Goal: Transaction & Acquisition: Book appointment/travel/reservation

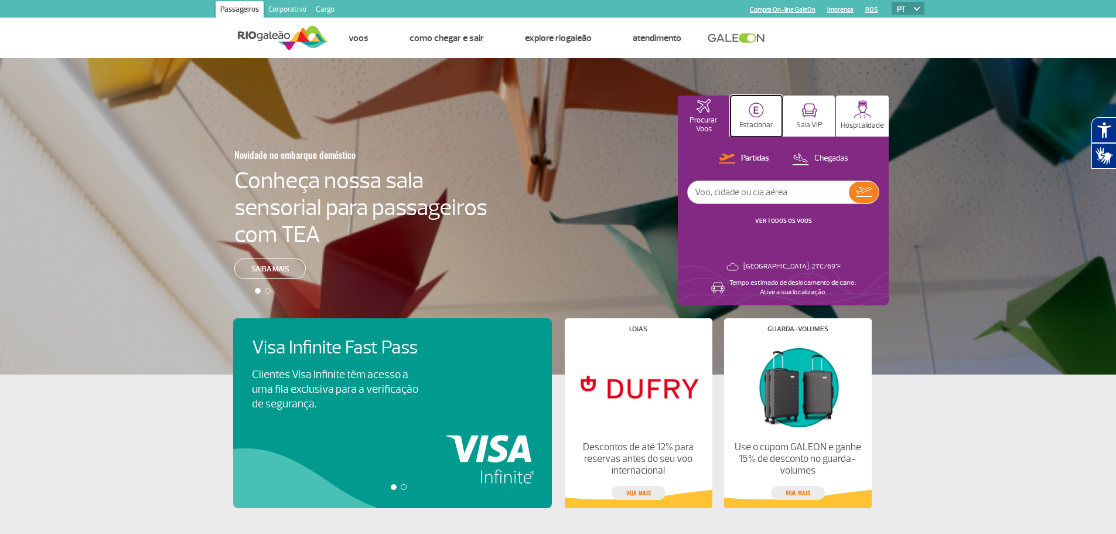
click at [756, 111] on img at bounding box center [756, 110] width 15 height 15
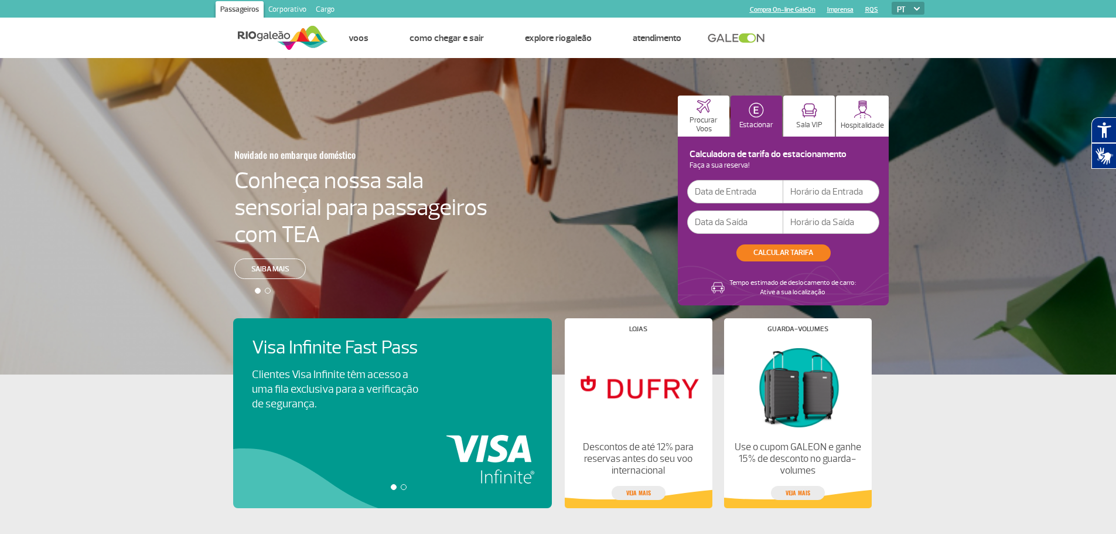
click at [725, 193] on input "text" at bounding box center [735, 191] width 96 height 23
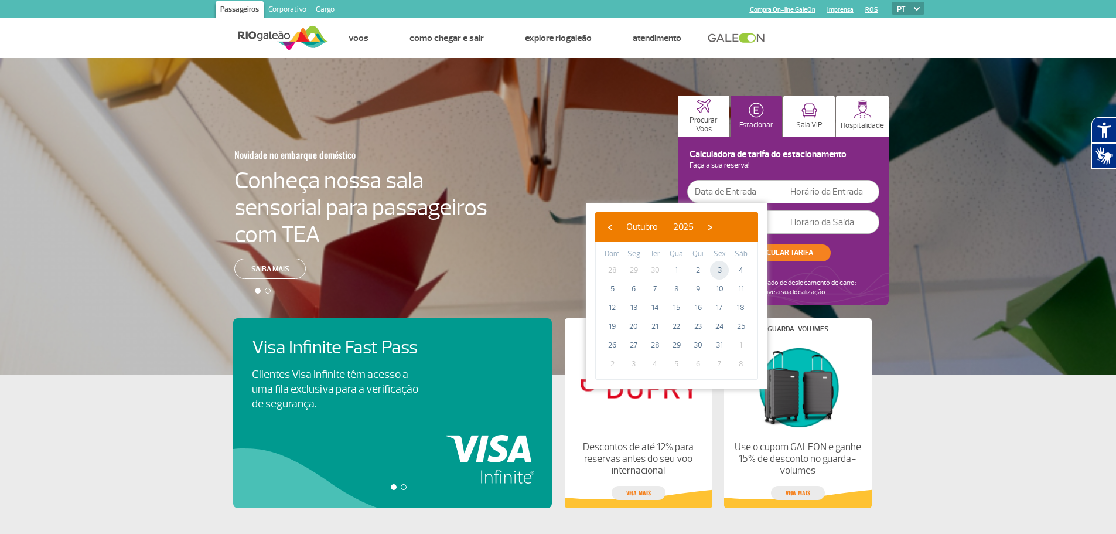
click at [725, 271] on span "3" at bounding box center [719, 270] width 19 height 19
type input "03/10/2025"
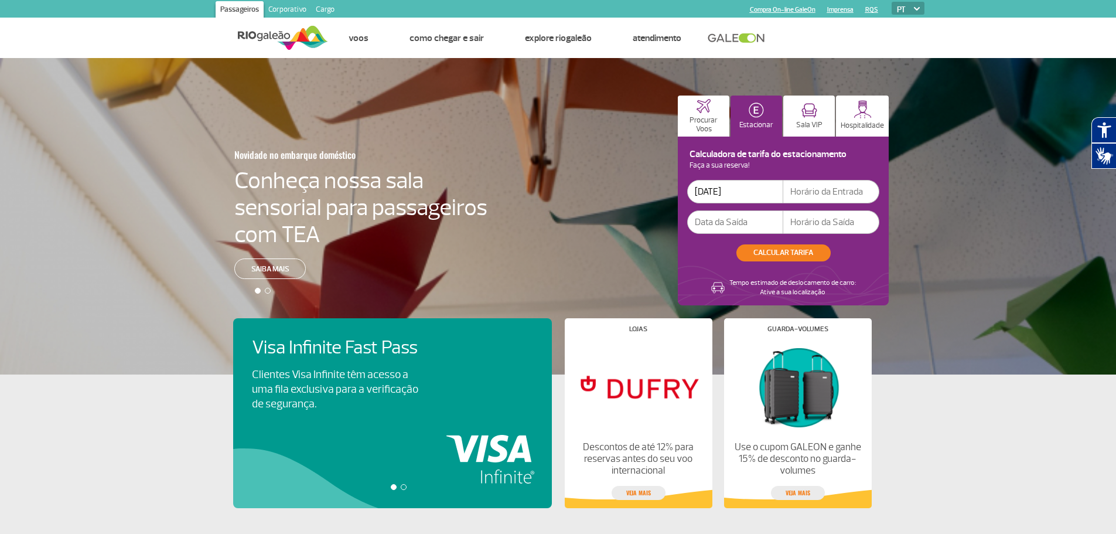
click at [741, 224] on input "text" at bounding box center [735, 221] width 96 height 23
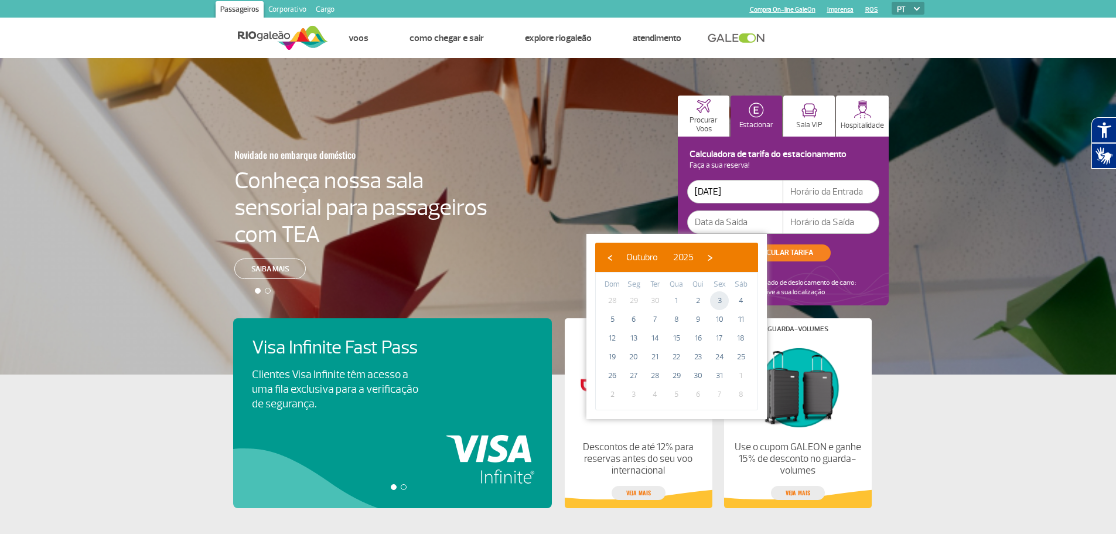
click at [721, 302] on span "3" at bounding box center [719, 300] width 19 height 19
type input "03/10/2025"
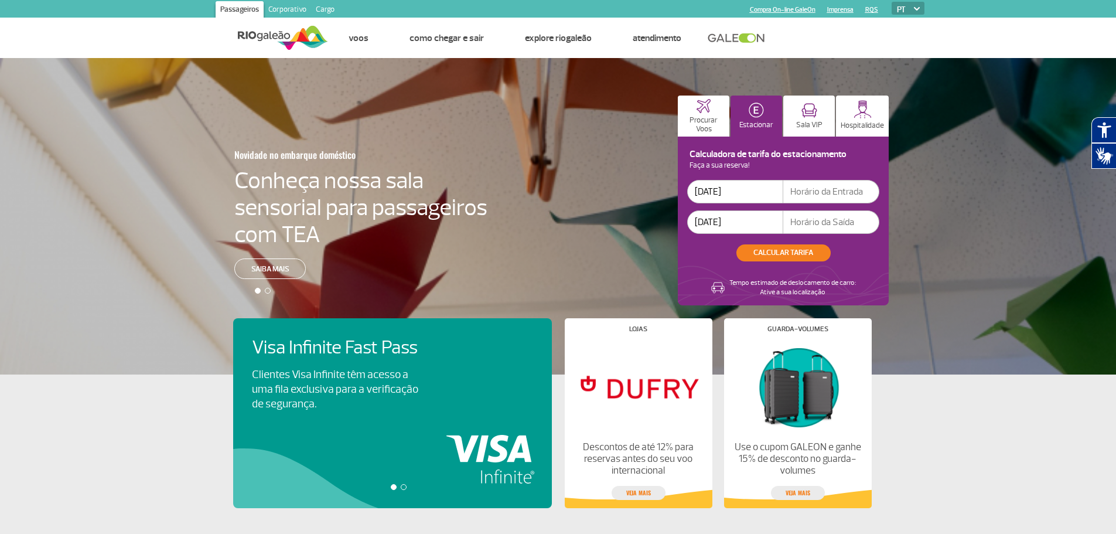
click at [809, 193] on input "text" at bounding box center [831, 191] width 96 height 23
type input "13:00"
click at [807, 226] on input "text" at bounding box center [831, 221] width 96 height 23
type input "16:00"
click at [800, 247] on button "CALCULAR TARIFA" at bounding box center [784, 252] width 94 height 17
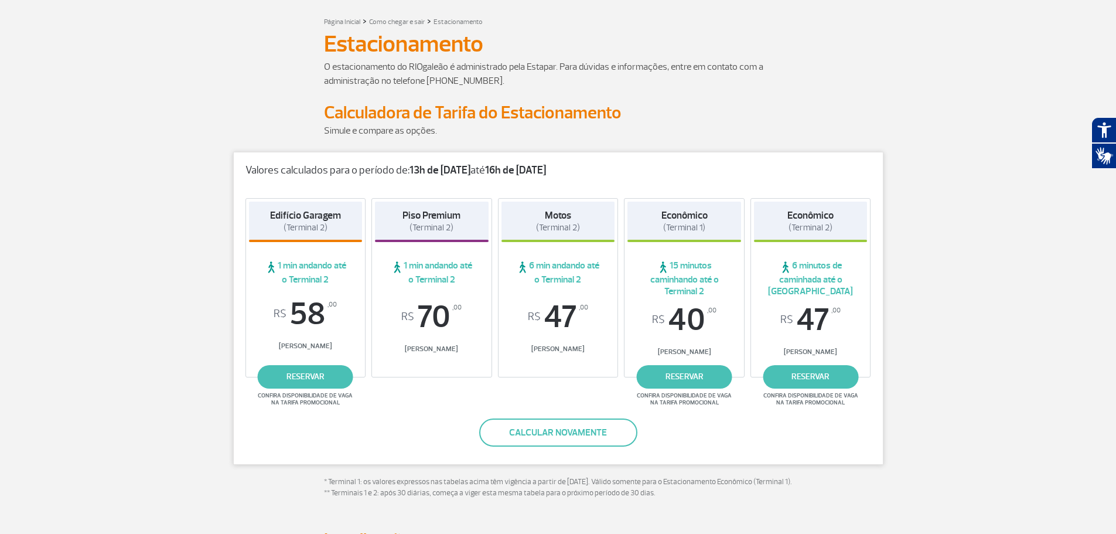
scroll to position [176, 0]
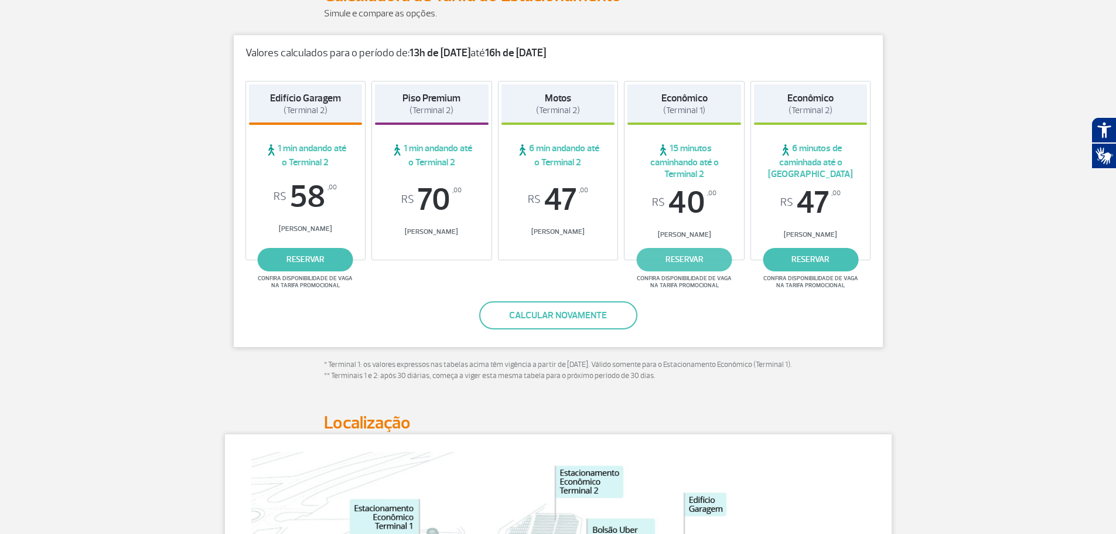
click at [691, 255] on link "reservar" at bounding box center [685, 259] width 96 height 23
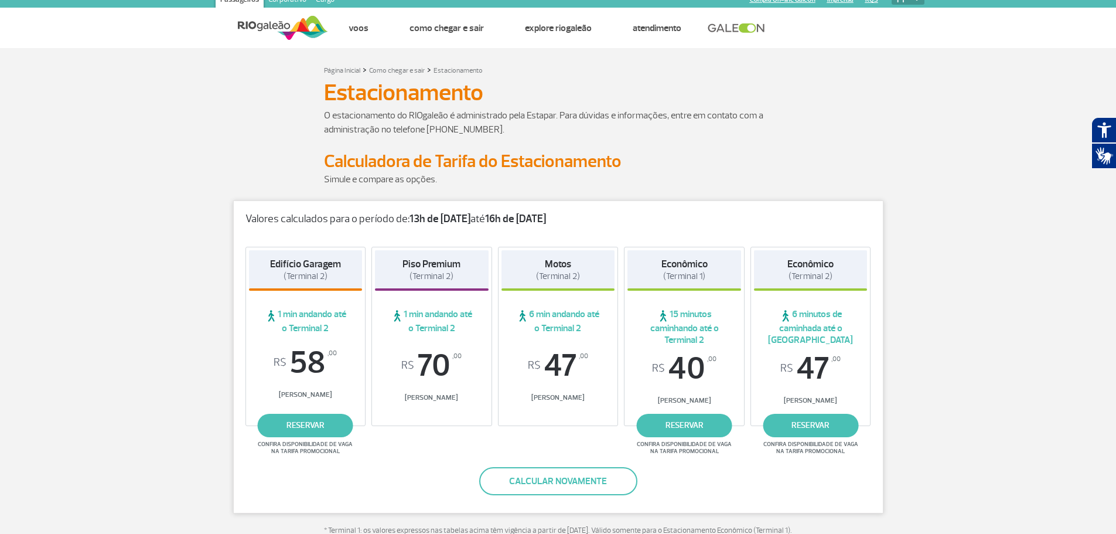
scroll to position [0, 0]
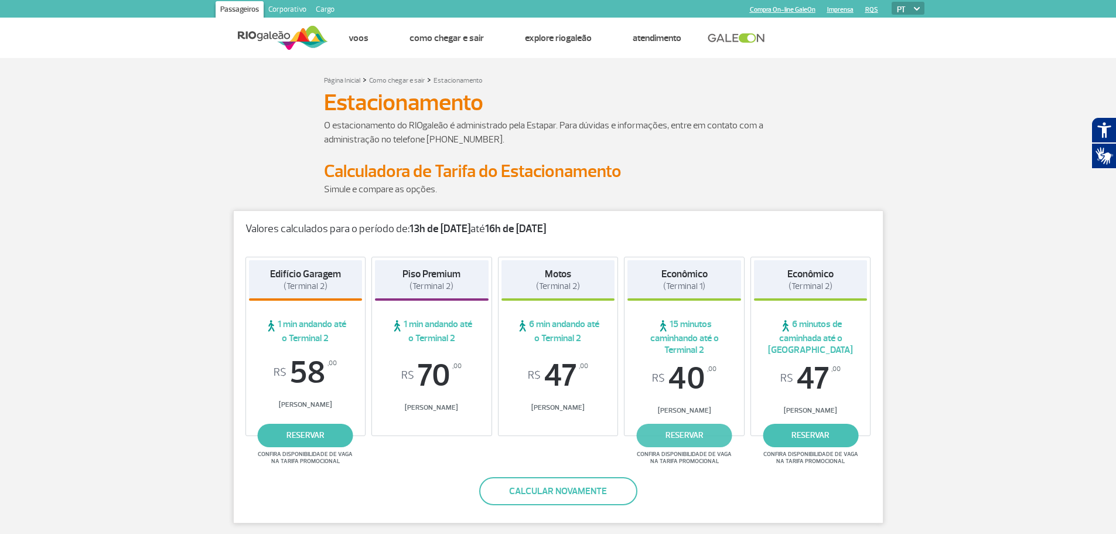
click at [703, 434] on link "reservar" at bounding box center [685, 435] width 96 height 23
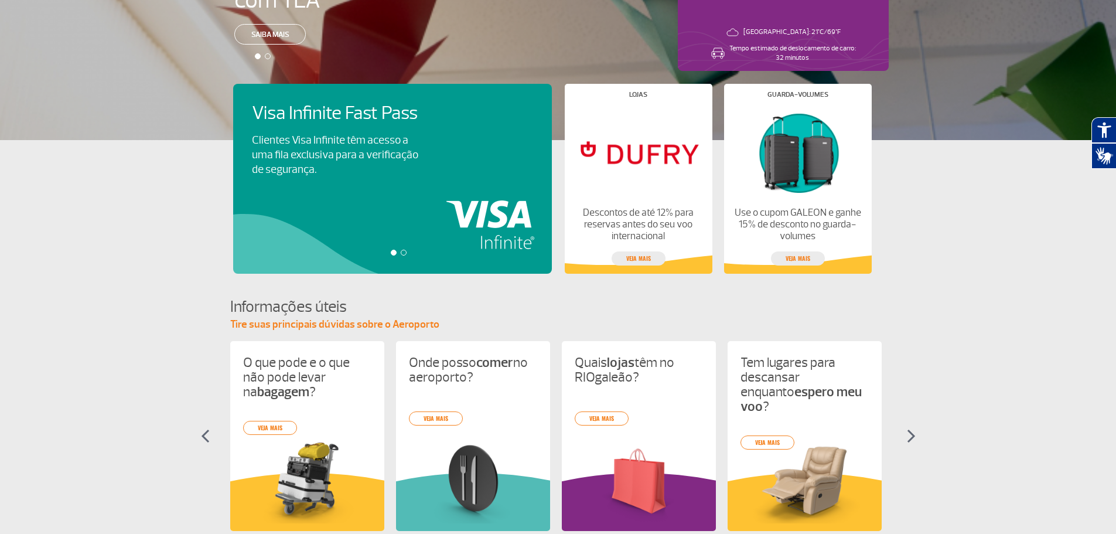
scroll to position [410, 0]
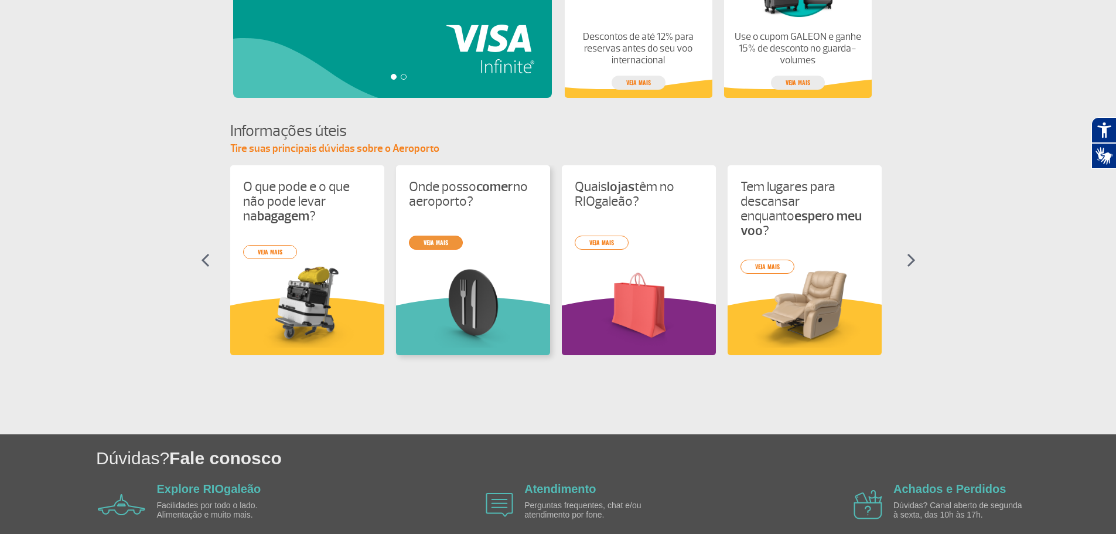
click at [442, 244] on link "veja mais" at bounding box center [436, 243] width 54 height 14
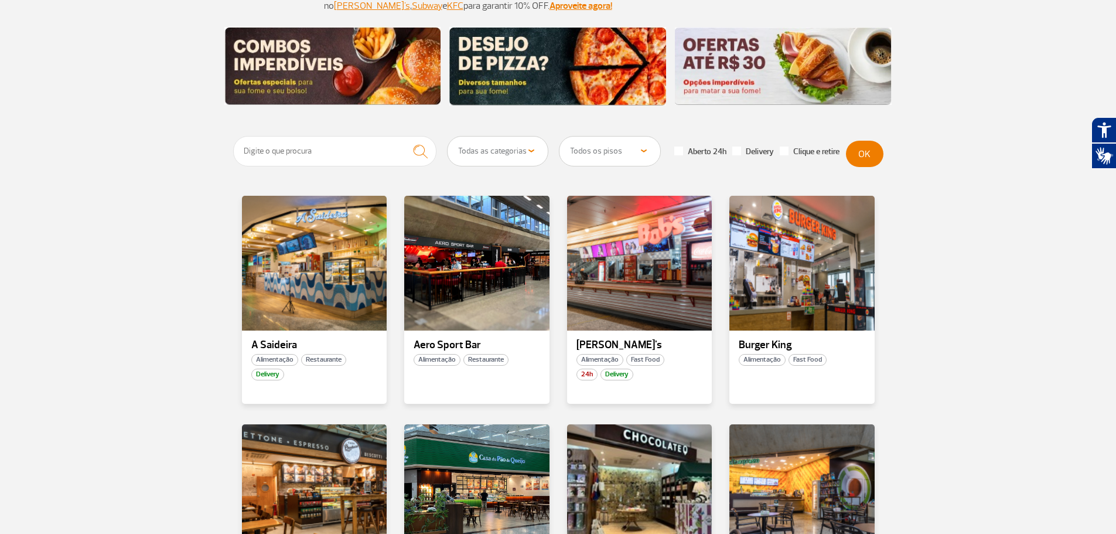
scroll to position [234, 0]
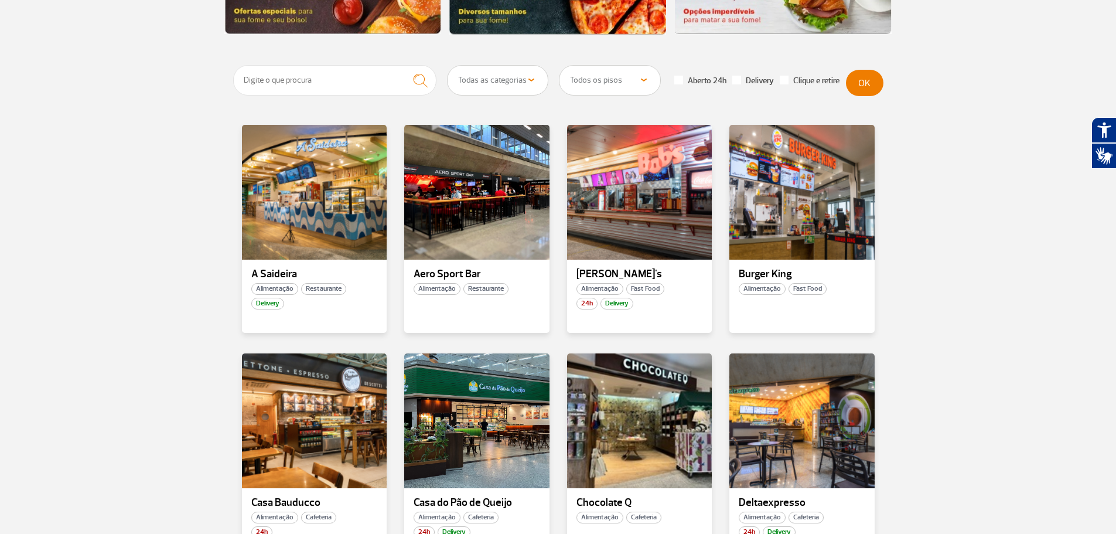
click at [645, 79] on select "Todos os pisos Área Pública (antes do Raio-X) Desembarque Área Pública Desembar…" at bounding box center [610, 80] width 101 height 29
select select "78"
click at [560, 66] on select "Todos os pisos Área Pública (antes do Raio-X) Desembarque Área Pública Desembar…" at bounding box center [610, 80] width 101 height 29
click at [874, 83] on button "OK" at bounding box center [865, 83] width 38 height 26
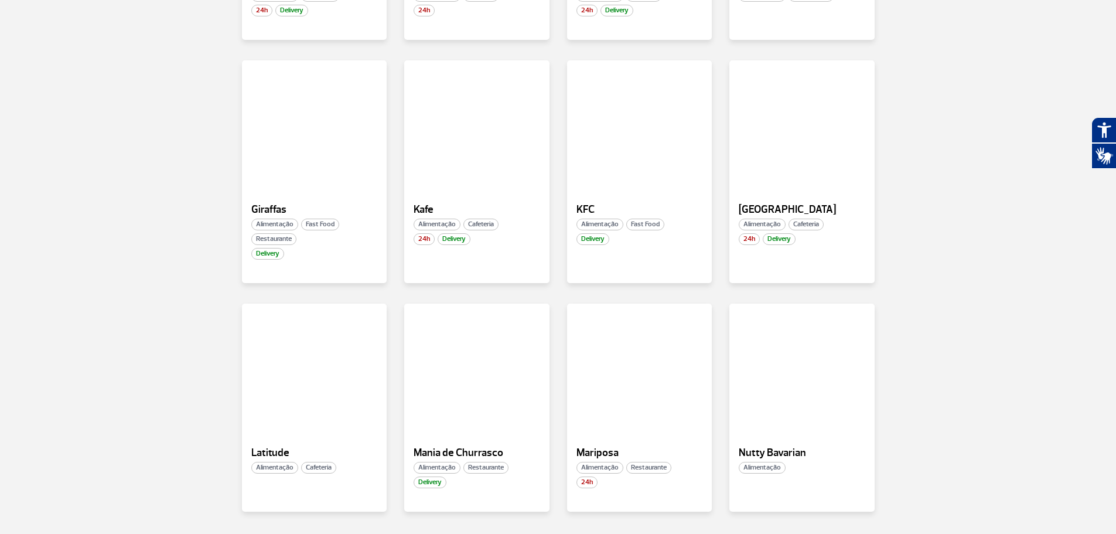
scroll to position [469, 0]
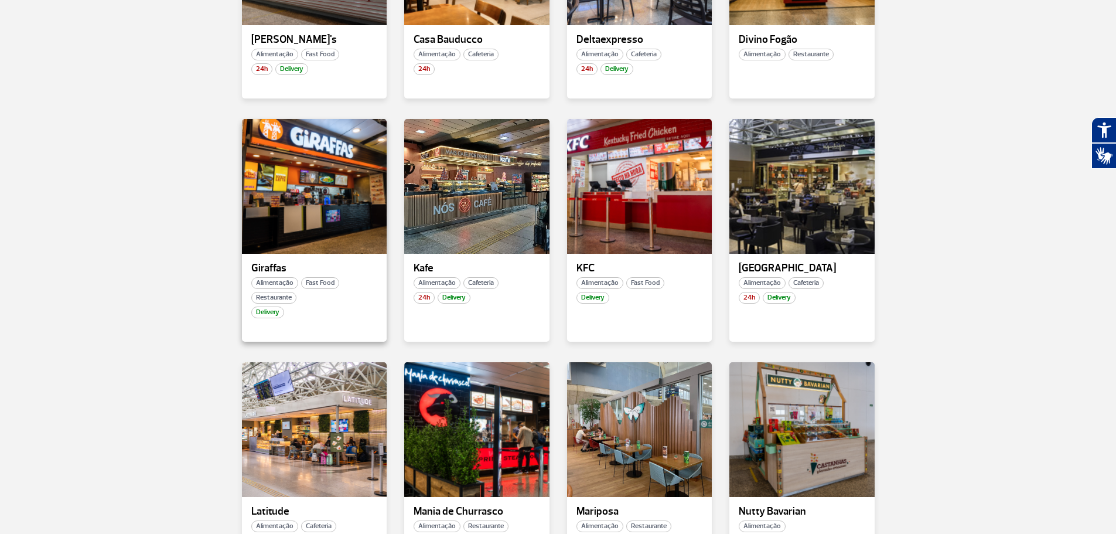
click at [277, 267] on p "Giraffas" at bounding box center [314, 269] width 127 height 12
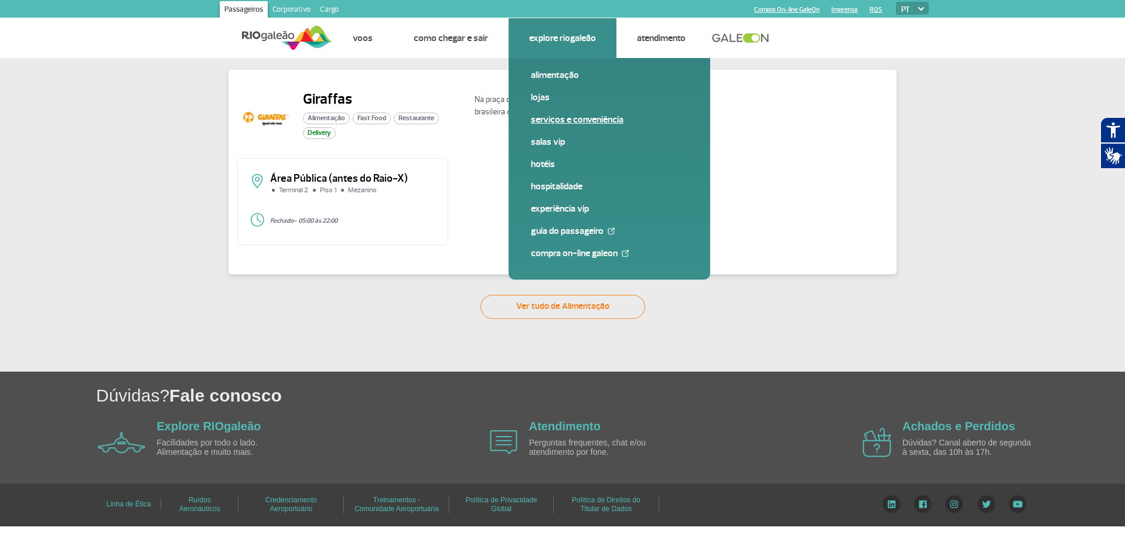
click at [592, 124] on link "Serviços e Conveniência" at bounding box center [609, 119] width 157 height 13
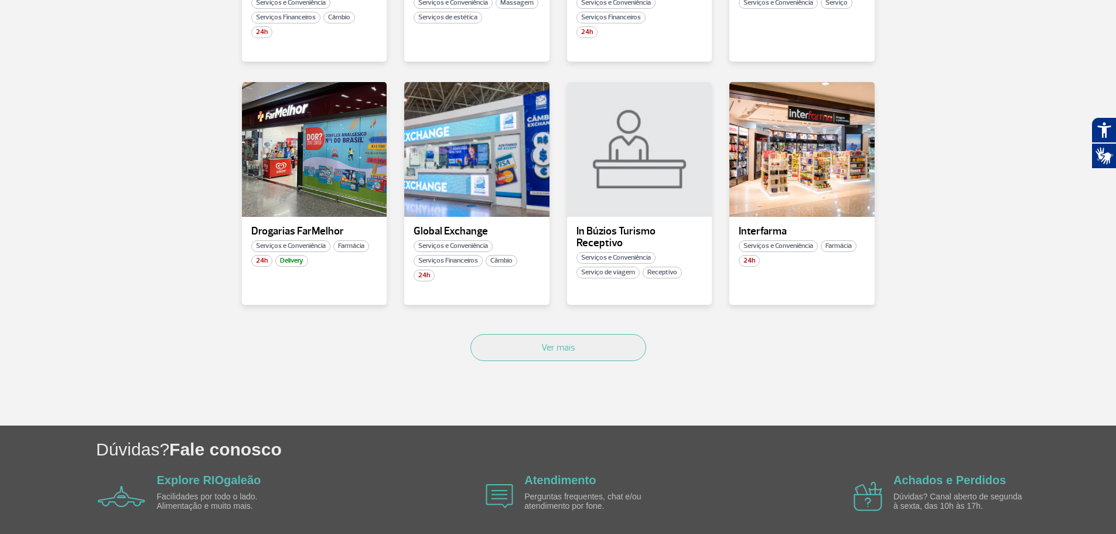
scroll to position [645, 0]
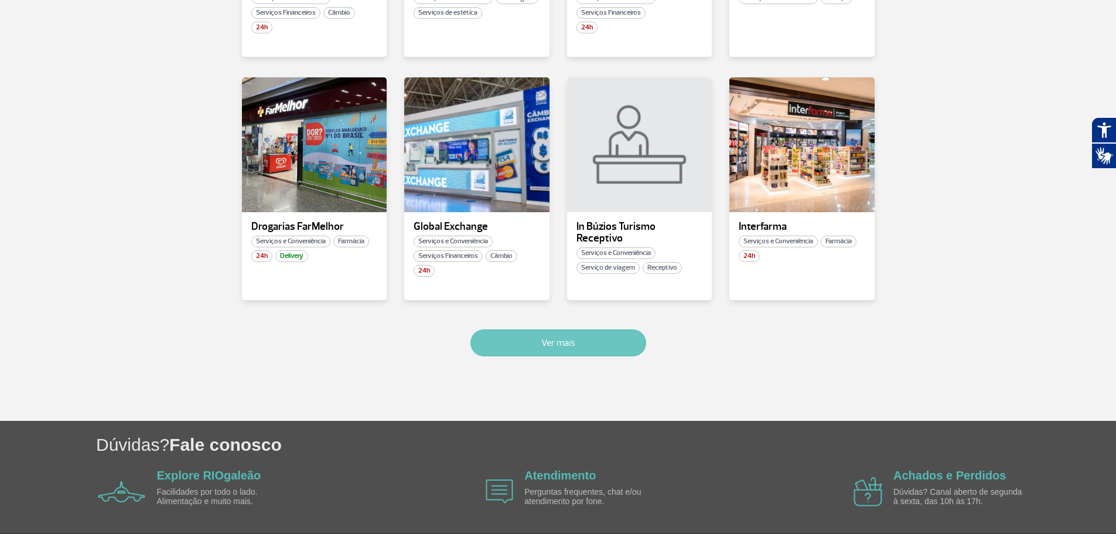
click at [565, 342] on button "Ver mais" at bounding box center [559, 342] width 176 height 27
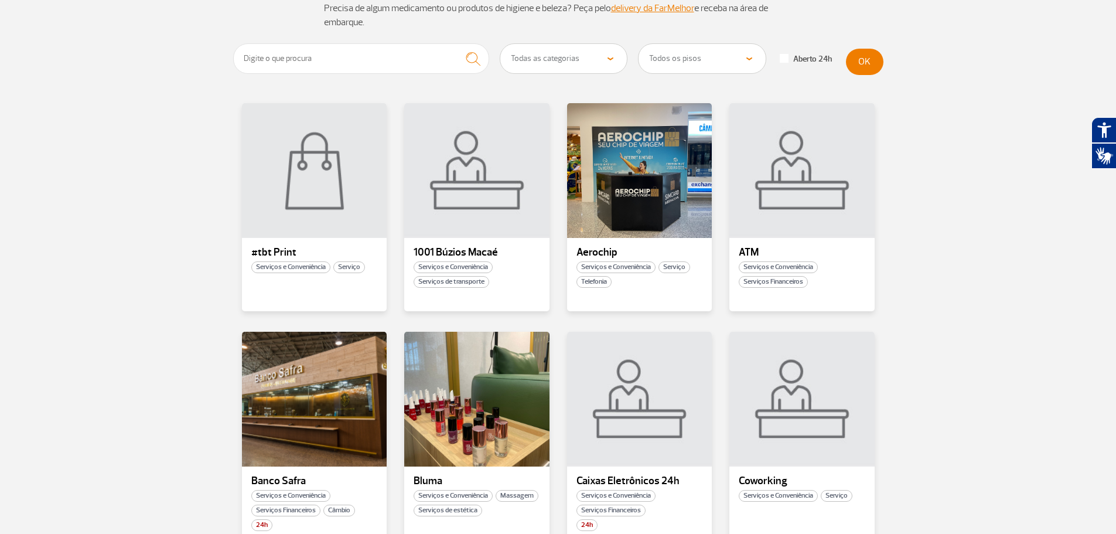
scroll to position [0, 0]
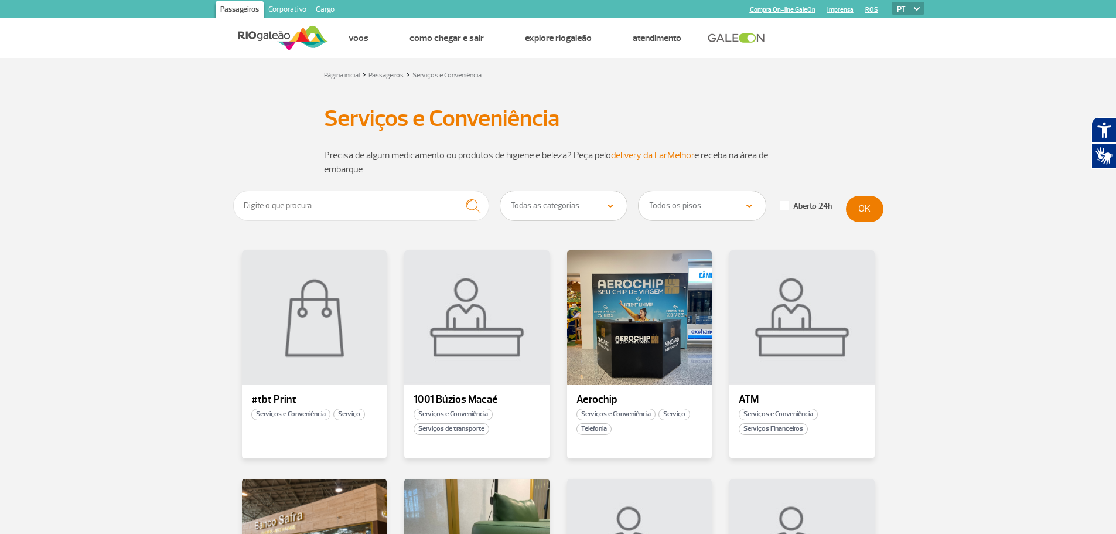
click at [613, 207] on select "Todas as categorias Conveniência Serviços Financeiros Farmácia Massagem Serviço…" at bounding box center [563, 205] width 127 height 29
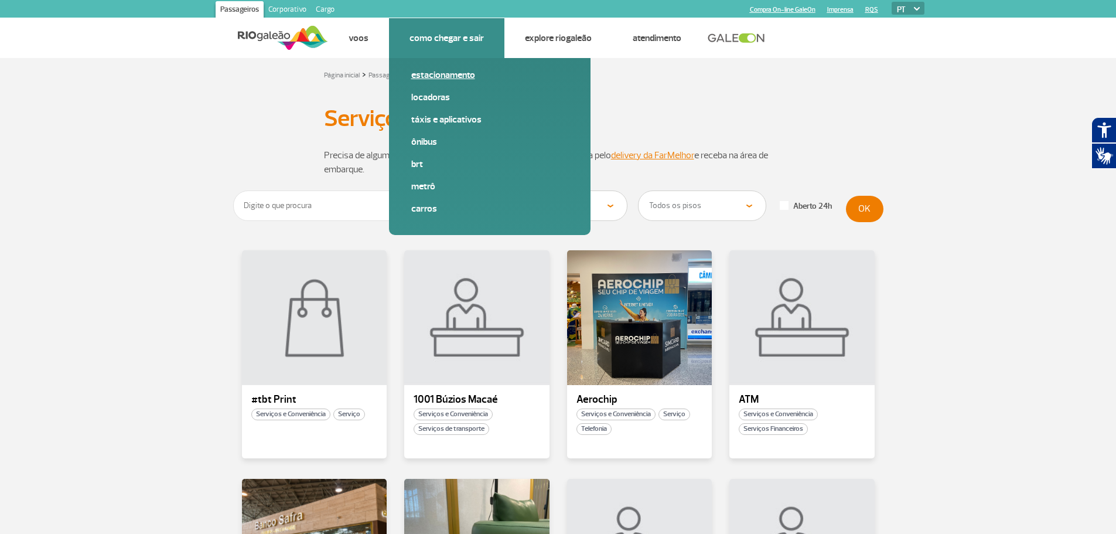
click at [429, 73] on link "Estacionamento" at bounding box center [489, 75] width 157 height 13
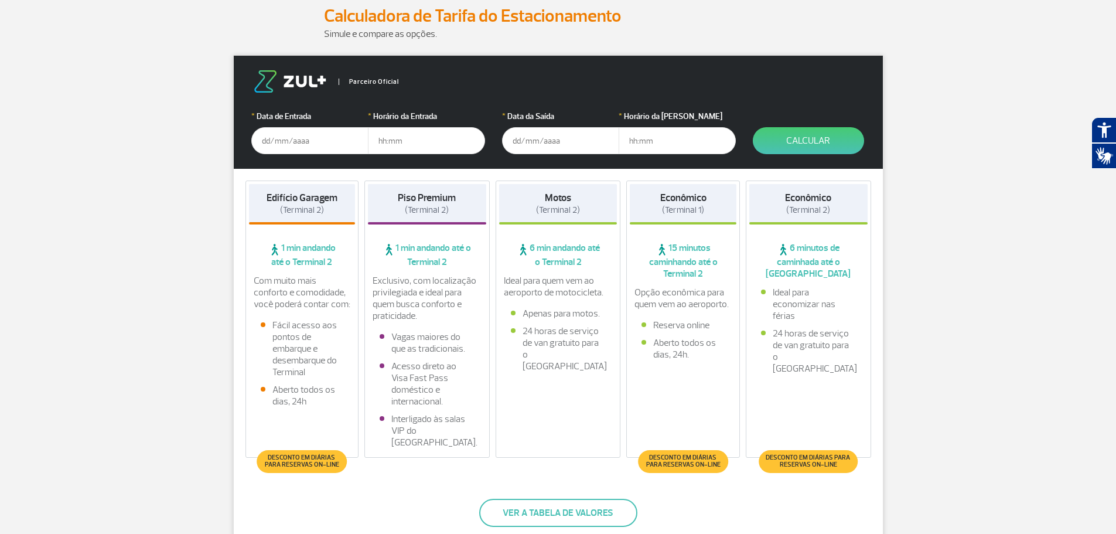
scroll to position [176, 0]
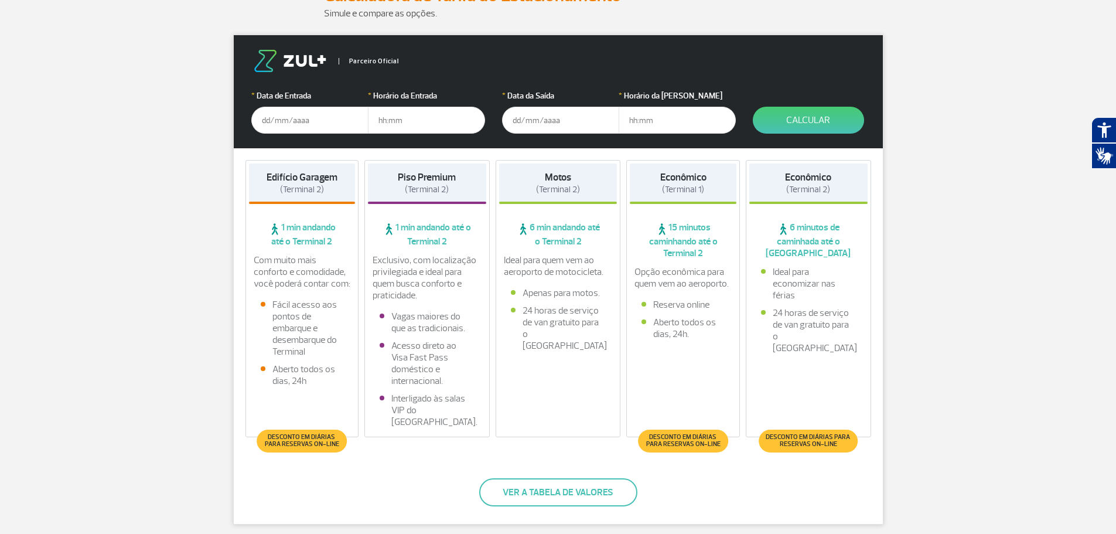
click at [694, 441] on span "Desconto em diárias para reservas on-line" at bounding box center [683, 441] width 78 height 14
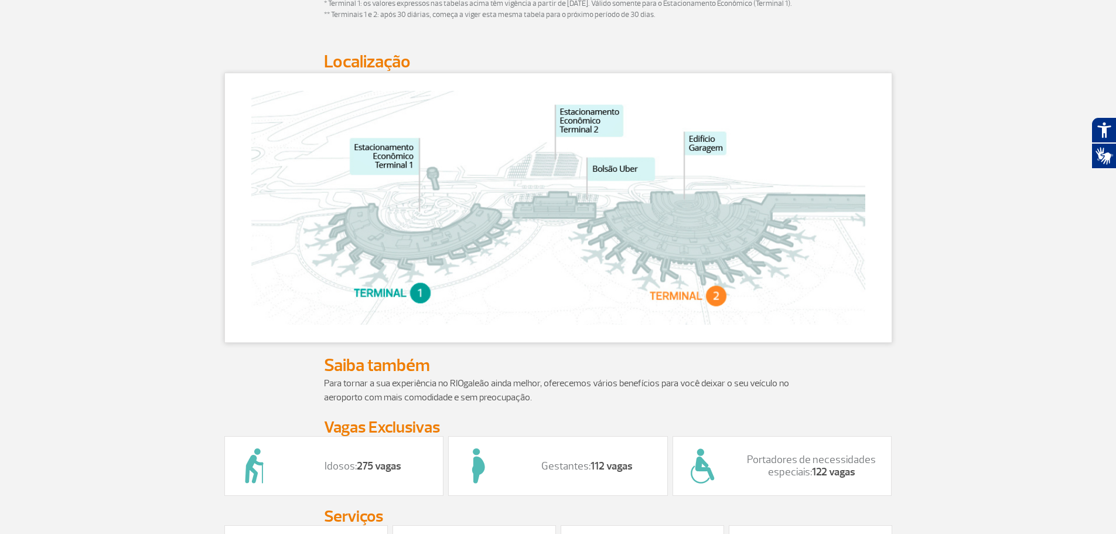
scroll to position [586, 0]
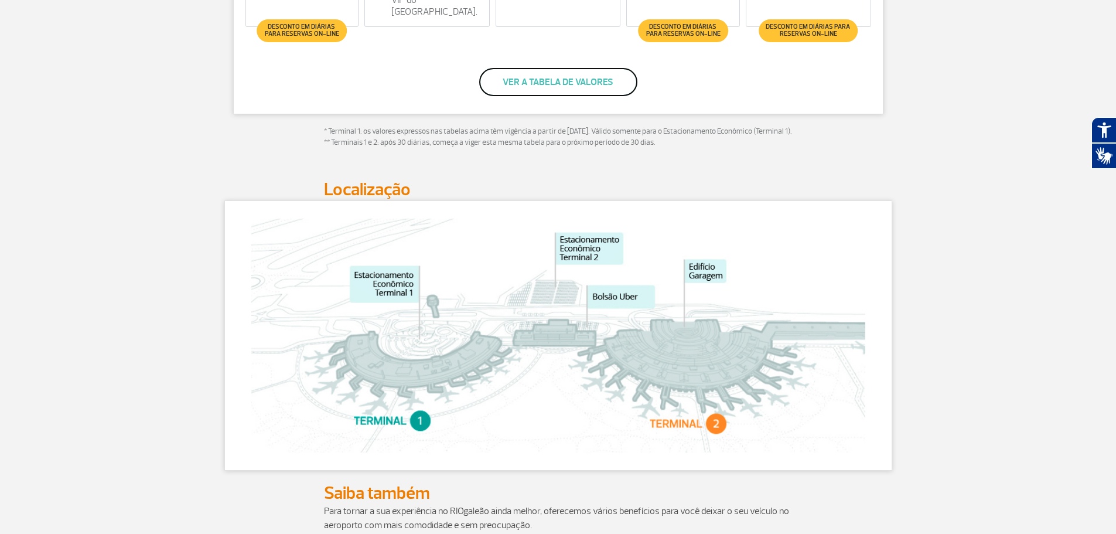
click at [568, 80] on button "Ver a tabela de valores" at bounding box center [558, 82] width 158 height 28
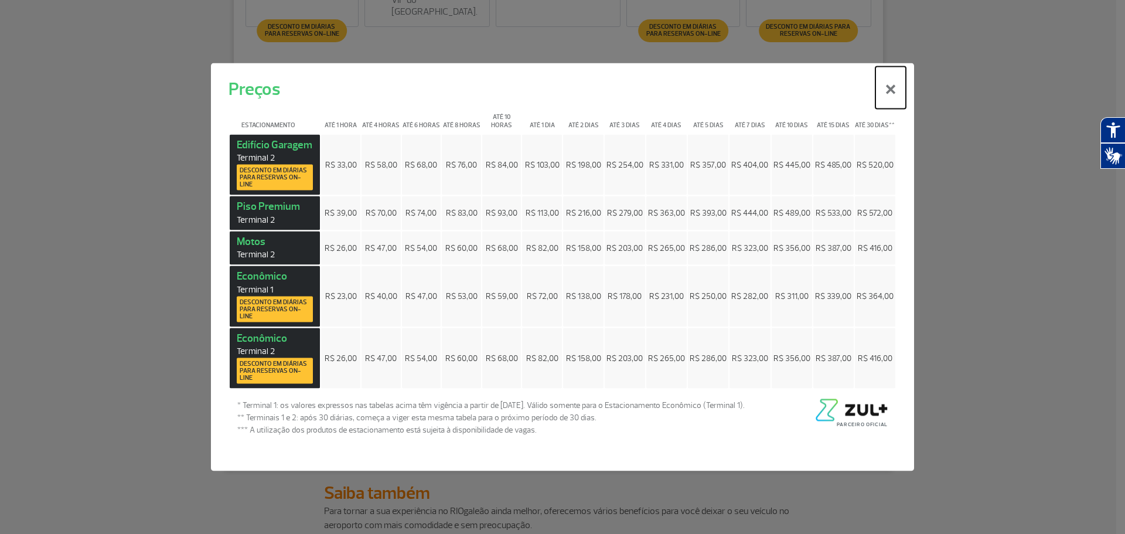
click at [891, 86] on button "×" at bounding box center [890, 87] width 30 height 42
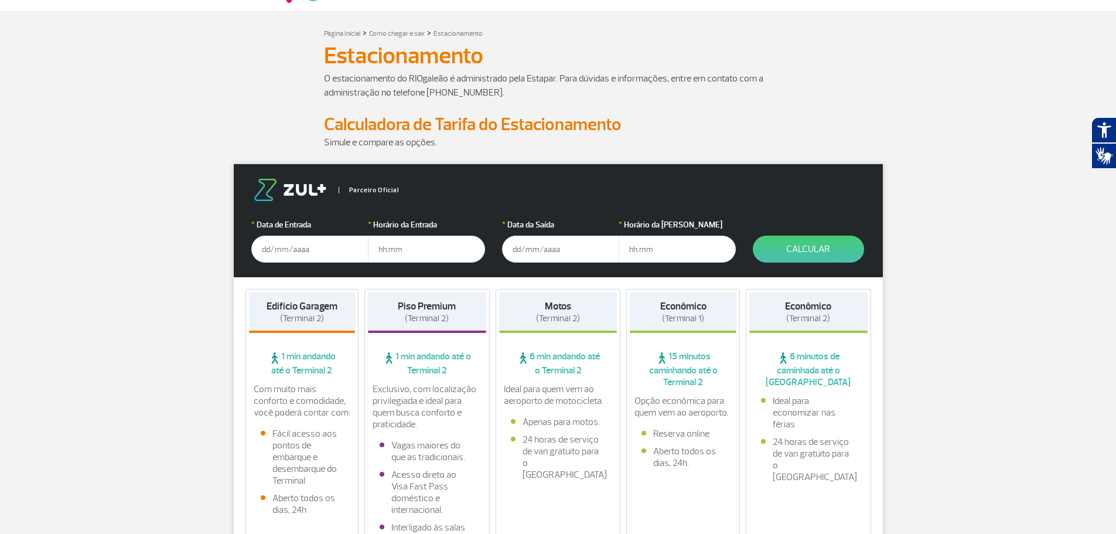
scroll to position [0, 0]
